Goal: Information Seeking & Learning: Check status

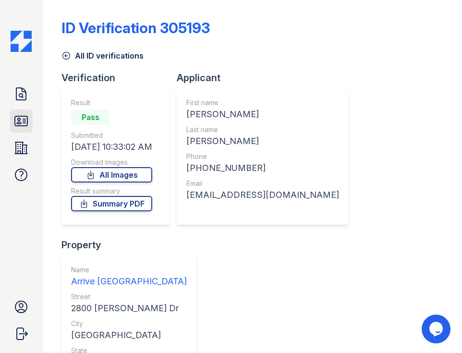
click at [25, 126] on icon at bounding box center [21, 121] width 12 height 10
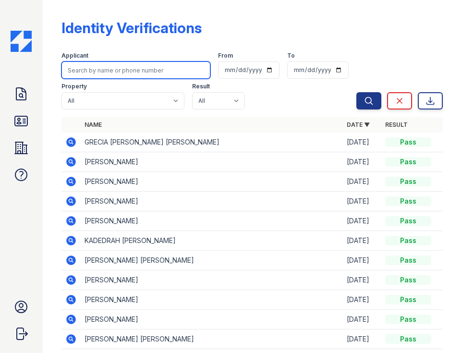
click at [156, 75] on input "search" at bounding box center [135, 69] width 149 height 17
type input "i"
type input "nicole"
click at [356, 92] on button "Search" at bounding box center [368, 100] width 25 height 17
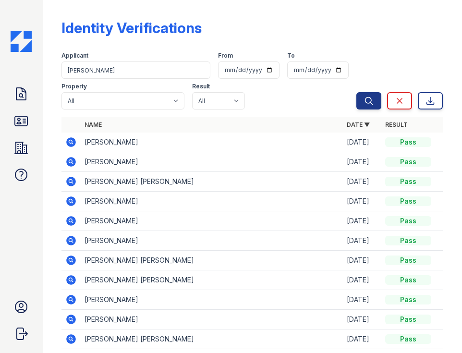
scroll to position [48, 0]
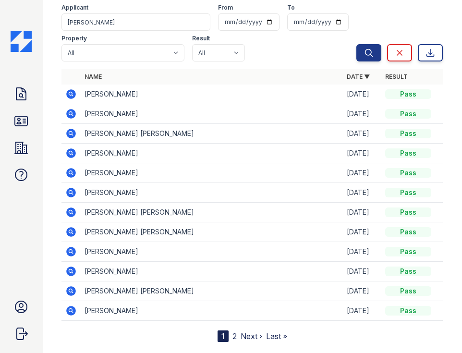
click at [108, 13] on div "Applicant" at bounding box center [135, 9] width 149 height 10
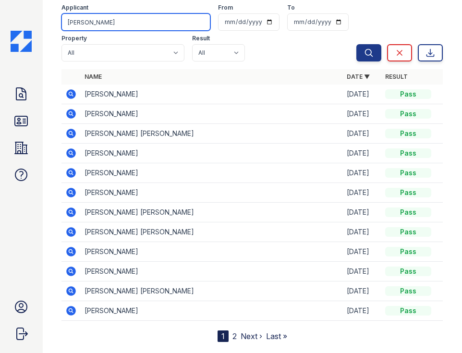
click at [106, 27] on input "nicole" at bounding box center [135, 21] width 149 height 17
type input "nicole smith"
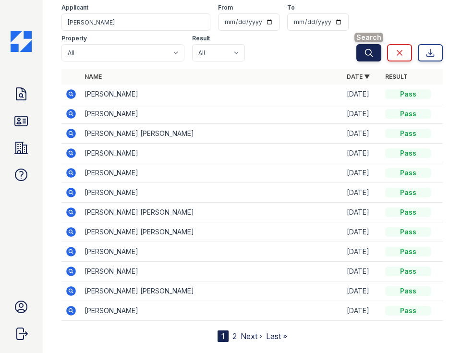
click at [365, 54] on icon "submit" at bounding box center [369, 53] width 10 height 10
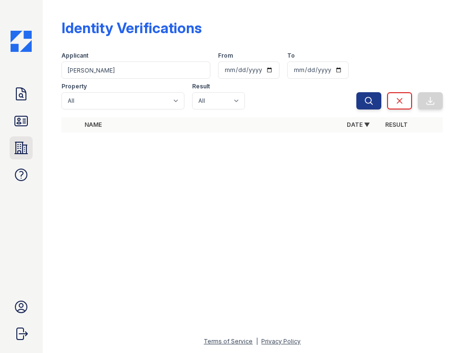
click at [28, 150] on icon at bounding box center [20, 147] width 15 height 15
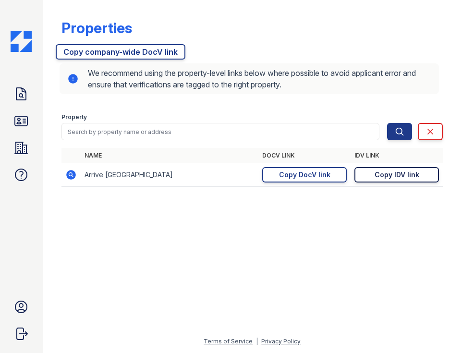
click at [364, 171] on link "Copy IDV link Copy link" at bounding box center [396, 174] width 84 height 15
click at [401, 177] on div "Copy IDV link" at bounding box center [396, 175] width 45 height 10
click at [406, 176] on div "Copy IDV link" at bounding box center [396, 175] width 45 height 10
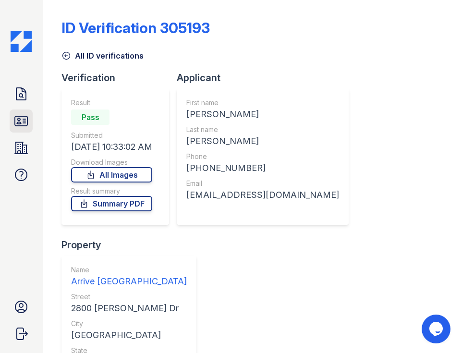
click at [24, 119] on icon at bounding box center [21, 121] width 12 height 10
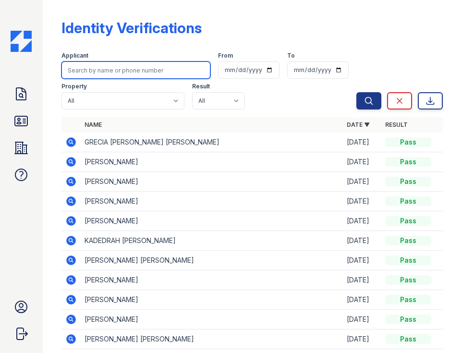
click at [117, 67] on input "search" at bounding box center [135, 69] width 149 height 17
type input "jacob"
click at [356, 92] on button "Search" at bounding box center [368, 100] width 25 height 17
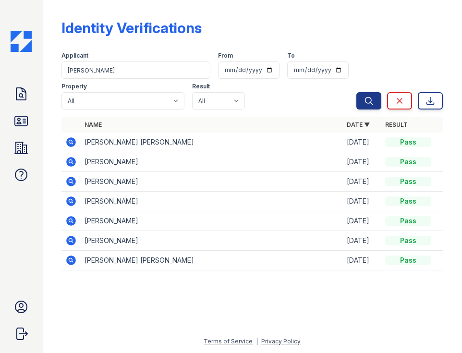
click at [70, 140] on icon at bounding box center [71, 142] width 12 height 12
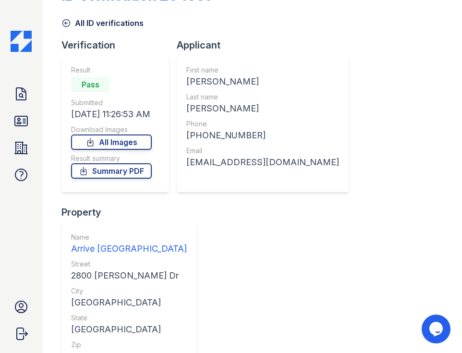
scroll to position [48, 0]
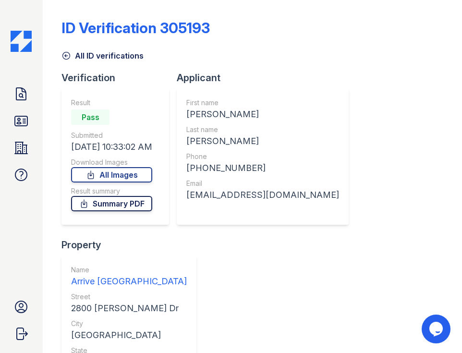
click at [109, 208] on link "Summary PDF" at bounding box center [111, 203] width 81 height 15
click at [89, 206] on icon at bounding box center [84, 204] width 10 height 10
click at [27, 121] on icon at bounding box center [20, 120] width 15 height 15
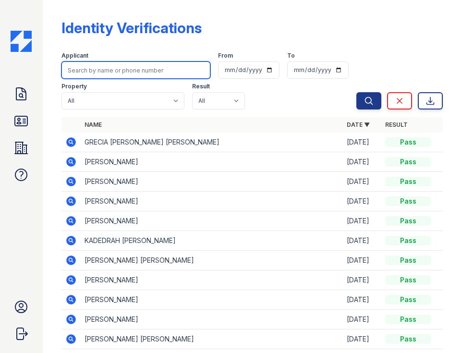
click at [90, 77] on input "search" at bounding box center [135, 69] width 149 height 17
type input "jacob"
click at [356, 92] on button "Search" at bounding box center [368, 100] width 25 height 17
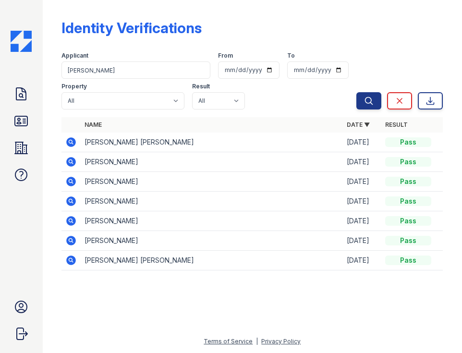
click at [68, 142] on icon at bounding box center [72, 142] width 10 height 10
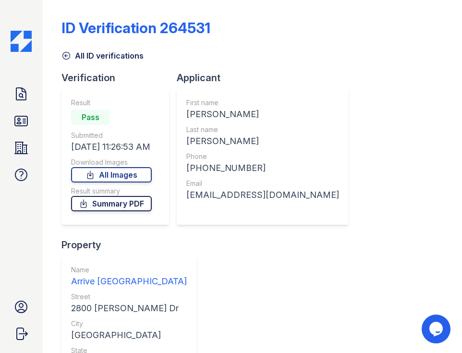
click at [112, 205] on link "Summary PDF" at bounding box center [111, 203] width 81 height 15
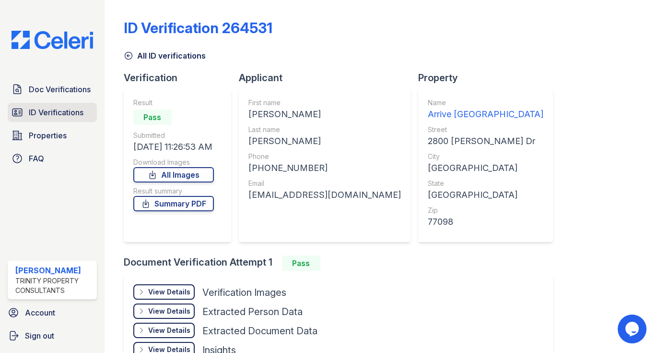
click at [51, 115] on span "ID Verifications" at bounding box center [56, 113] width 55 height 12
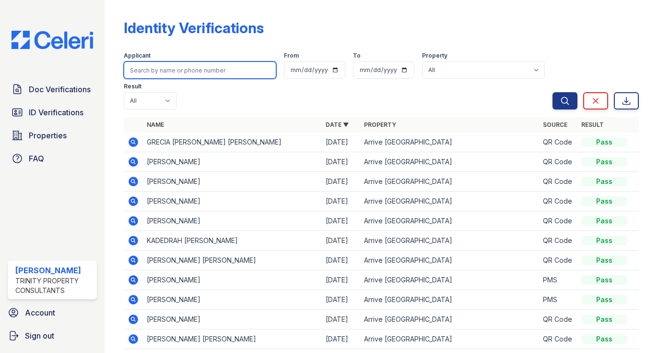
click at [182, 72] on input "search" at bounding box center [200, 69] width 153 height 17
type input "tiffany"
click at [461, 92] on button "Search" at bounding box center [565, 100] width 25 height 17
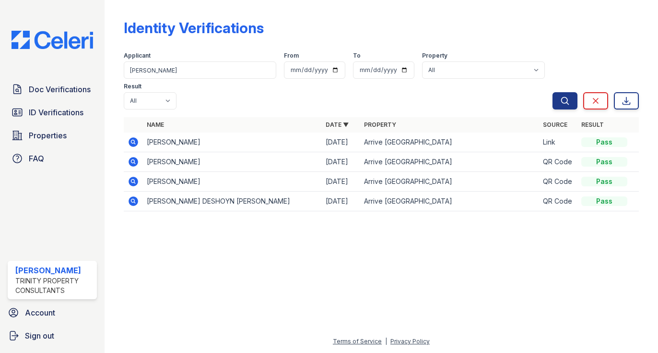
click at [130, 144] on icon at bounding box center [134, 142] width 10 height 10
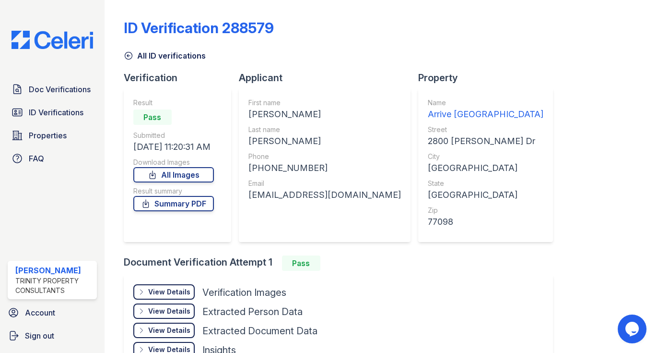
click at [175, 296] on div "View Details" at bounding box center [169, 292] width 42 height 10
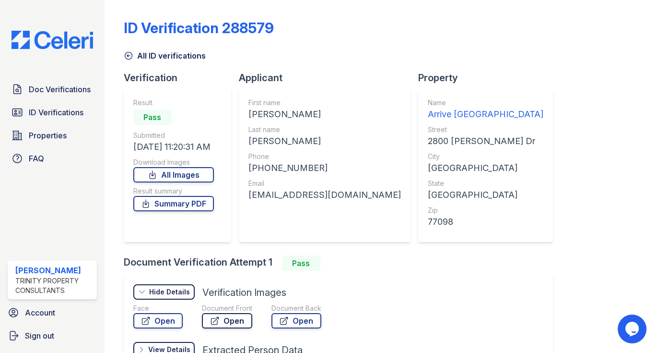
click at [222, 318] on link "Open" at bounding box center [227, 320] width 50 height 15
click at [169, 204] on link "Summary PDF" at bounding box center [173, 203] width 81 height 15
click at [75, 113] on span "ID Verifications" at bounding box center [56, 113] width 55 height 12
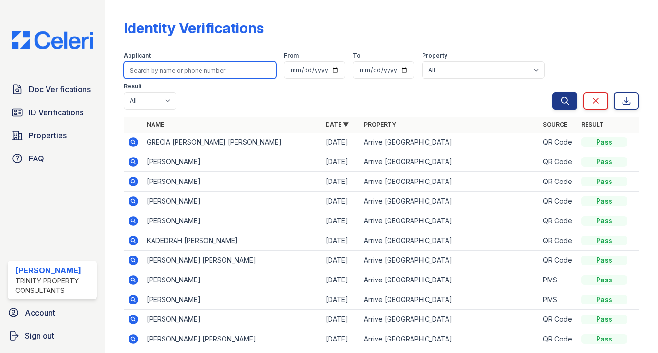
click at [211, 71] on input "search" at bounding box center [200, 69] width 153 height 17
type input "gao"
click at [553, 92] on button "Search" at bounding box center [565, 100] width 25 height 17
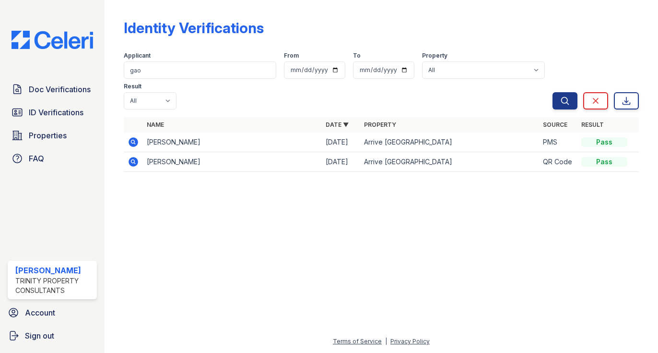
click at [133, 142] on icon at bounding box center [132, 141] width 2 height 2
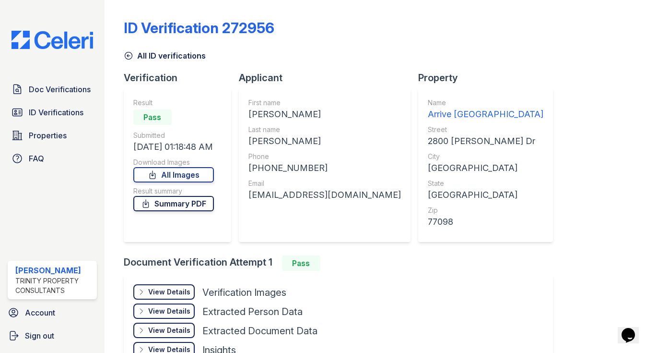
click at [185, 205] on link "Summary PDF" at bounding box center [173, 203] width 81 height 15
click at [491, 305] on div "ID Verification 272956 All ID verifications Verification Result Pass Submitted …" at bounding box center [381, 194] width 515 height 380
click at [187, 292] on div "View Details" at bounding box center [169, 292] width 42 height 10
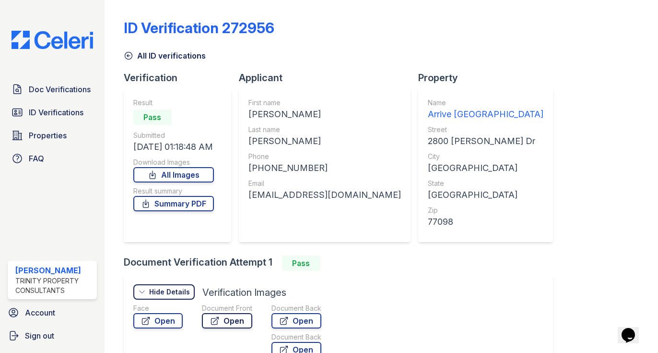
click at [211, 320] on icon at bounding box center [215, 321] width 10 height 10
click at [224, 326] on link "Open" at bounding box center [227, 320] width 50 height 15
click at [50, 109] on span "ID Verifications" at bounding box center [56, 113] width 55 height 12
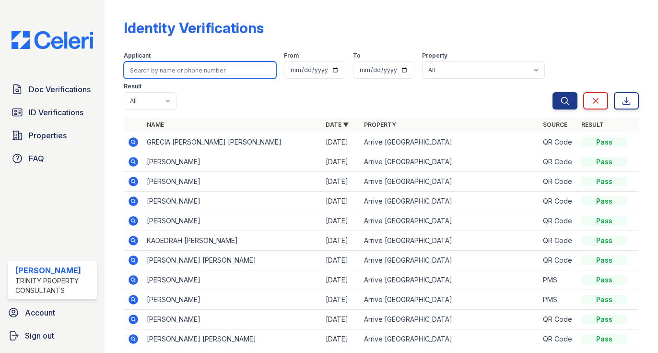
click at [162, 71] on input "search" at bounding box center [200, 69] width 153 height 17
type input "shit"
click at [553, 92] on button "Search" at bounding box center [565, 100] width 25 height 17
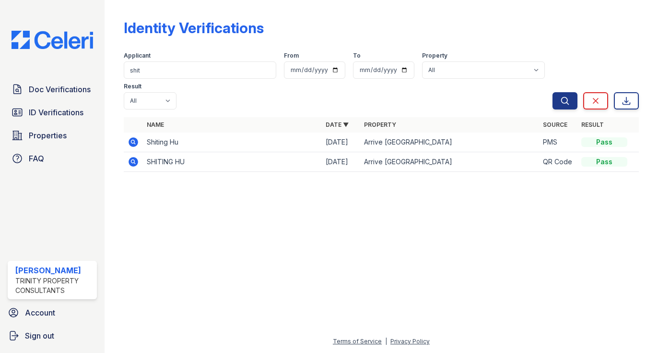
click at [130, 140] on icon at bounding box center [134, 142] width 10 height 10
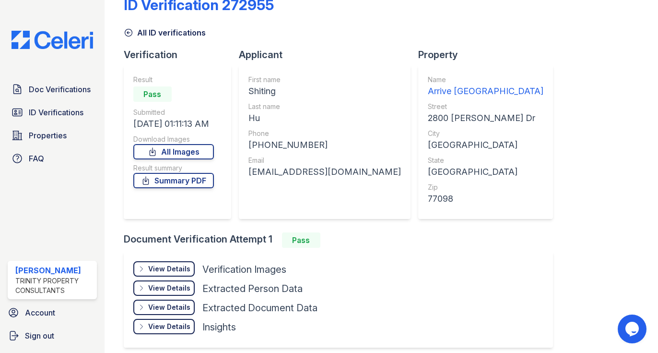
scroll to position [64, 0]
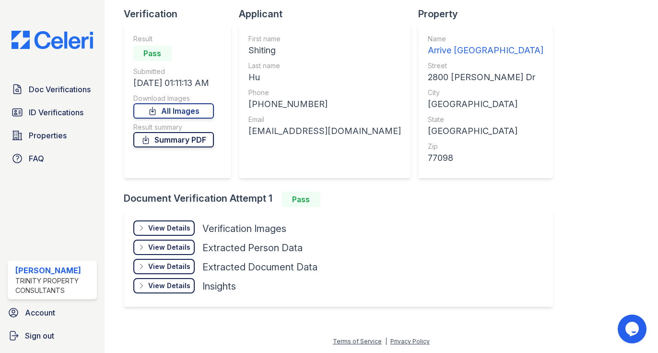
click at [192, 139] on link "Summary PDF" at bounding box center [173, 139] width 81 height 15
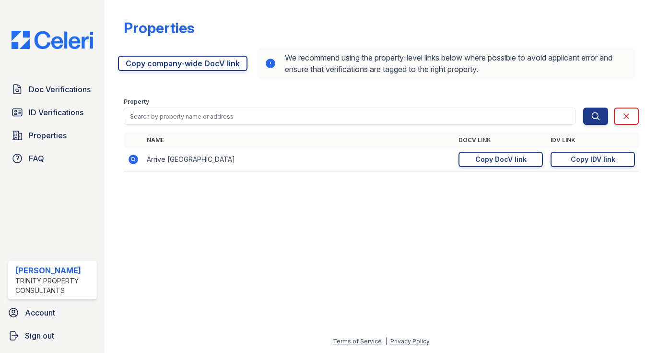
click at [236, 228] on div at bounding box center [381, 265] width 523 height 139
